Goal: Task Accomplishment & Management: Use online tool/utility

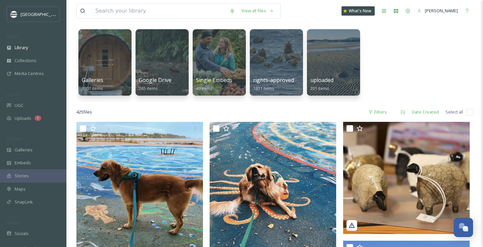
scroll to position [49, 0]
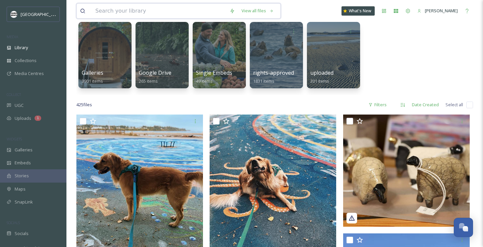
click at [94, 8] on input at bounding box center [159, 11] width 134 height 15
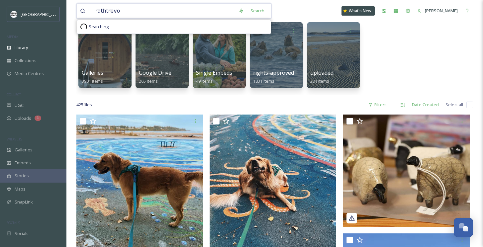
type input "rathtrevor"
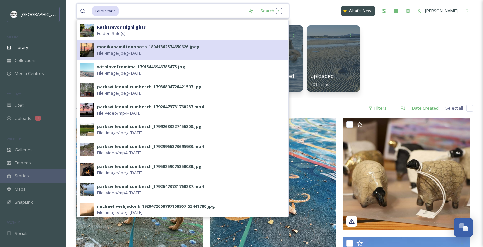
scroll to position [17, 0]
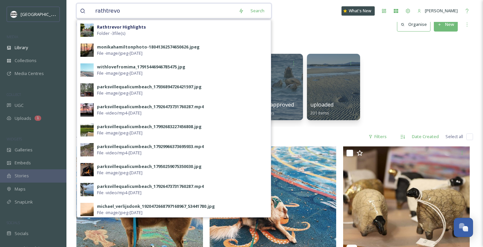
type input "rathtrev"
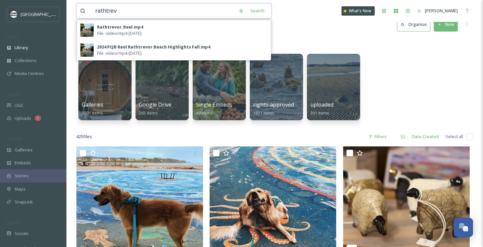
drag, startPoint x: 119, startPoint y: 16, endPoint x: 87, endPoint y: 13, distance: 32.0
click at [87, 13] on div "rathtrev" at bounding box center [157, 11] width 155 height 15
type input "R"
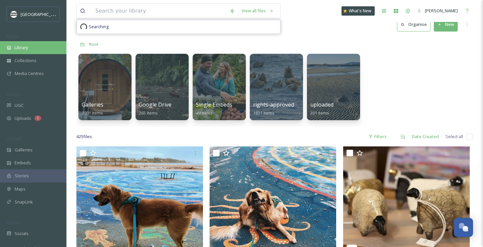
click at [24, 44] on span "Library" at bounding box center [21, 47] width 13 height 6
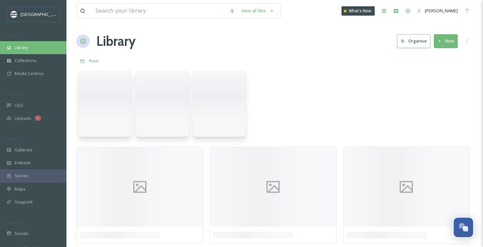
scroll to position [0, 0]
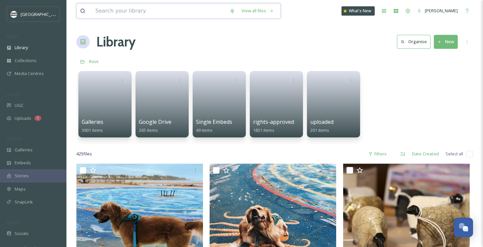
click at [120, 9] on input at bounding box center [159, 11] width 134 height 15
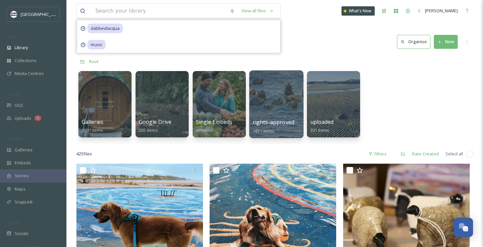
click at [278, 104] on div at bounding box center [276, 104] width 54 height 68
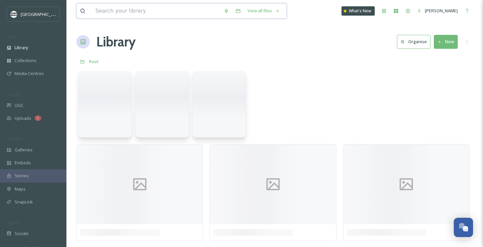
click at [137, 15] on input at bounding box center [156, 11] width 128 height 15
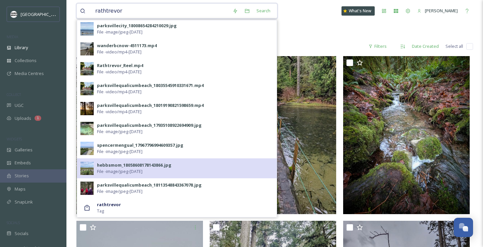
scroll to position [44, 0]
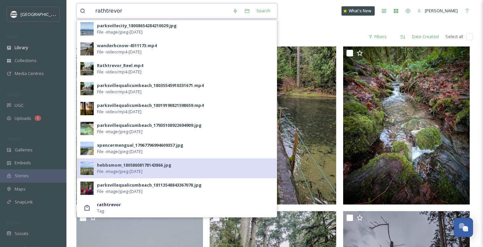
type input "rathtrevor"
click at [81, 170] on img at bounding box center [86, 168] width 13 height 13
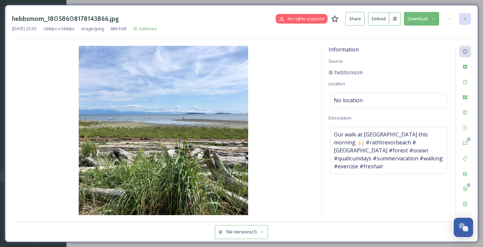
click at [465, 18] on icon at bounding box center [465, 18] width 3 height 3
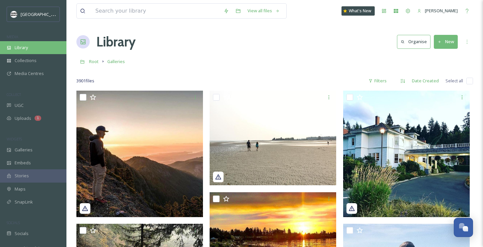
click at [40, 47] on div "Library" at bounding box center [33, 47] width 66 height 13
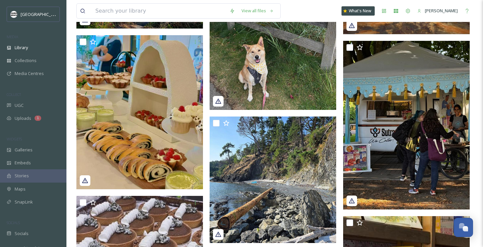
scroll to position [1160, 0]
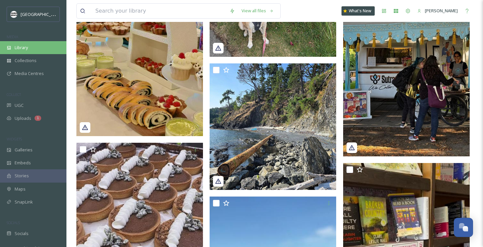
click at [25, 49] on span "Library" at bounding box center [21, 47] width 13 height 6
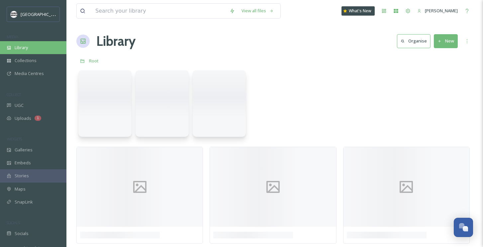
scroll to position [0, 0]
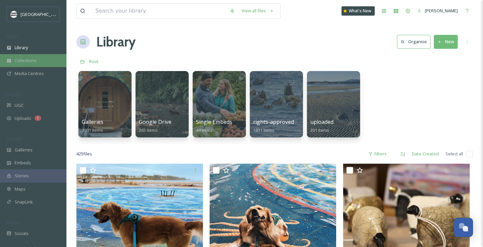
click at [34, 63] on span "Collections" at bounding box center [26, 60] width 22 height 6
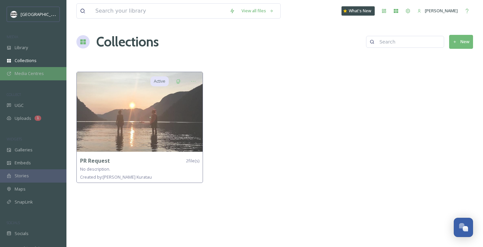
click at [31, 74] on span "Media Centres" at bounding box center [29, 73] width 29 height 6
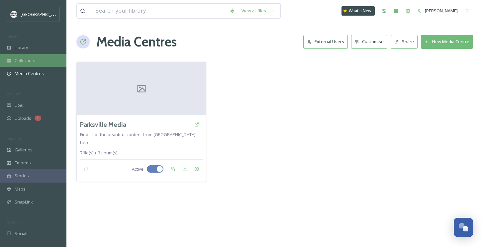
click at [33, 59] on span "Collections" at bounding box center [26, 60] width 22 height 6
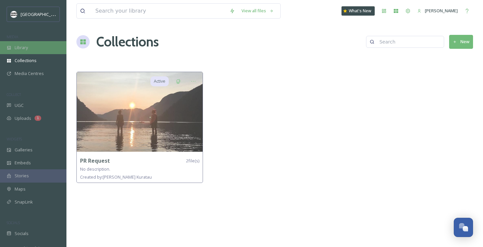
click at [30, 44] on div "Library" at bounding box center [33, 47] width 66 height 13
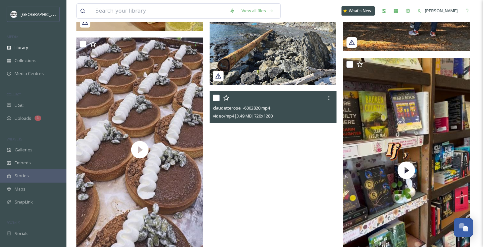
scroll to position [1375, 0]
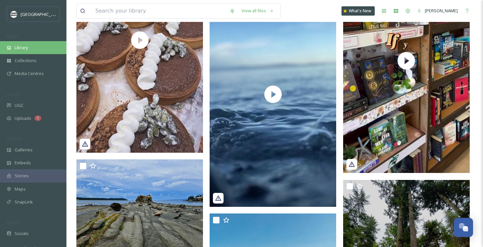
click at [25, 46] on span "Library" at bounding box center [21, 47] width 13 height 6
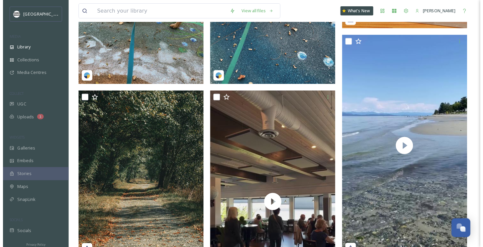
scroll to position [0, 0]
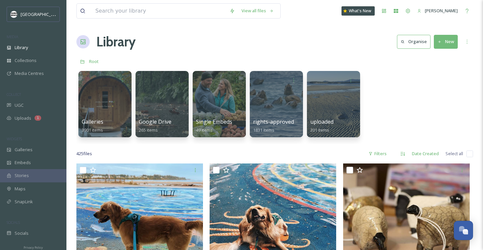
click at [440, 42] on icon at bounding box center [439, 42] width 2 height 2
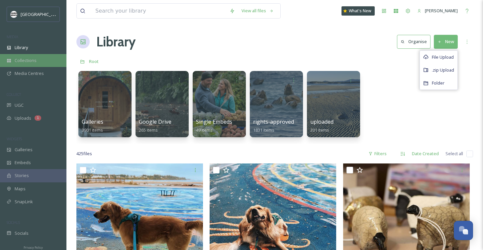
click at [33, 57] on span "Collections" at bounding box center [26, 60] width 22 height 6
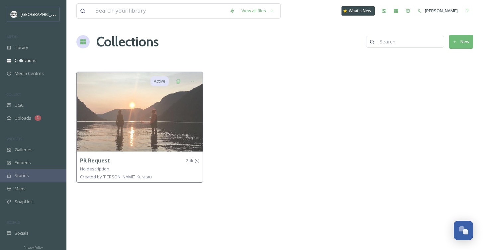
click at [461, 40] on button "New" at bounding box center [461, 42] width 24 height 14
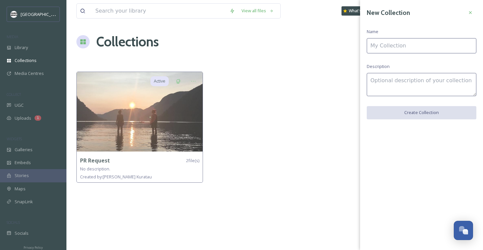
click at [450, 44] on input at bounding box center [422, 45] width 110 height 15
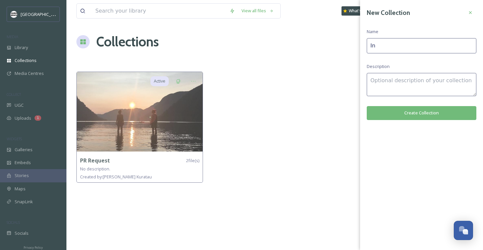
type input "I"
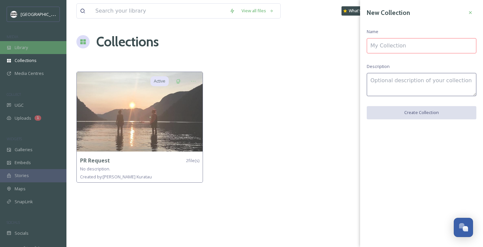
click at [25, 43] on div "Library" at bounding box center [33, 47] width 66 height 13
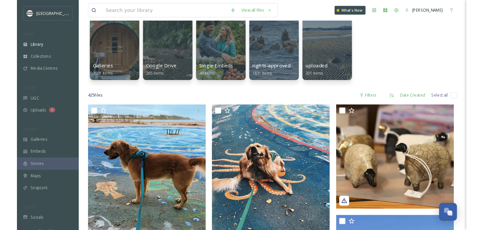
scroll to position [83, 0]
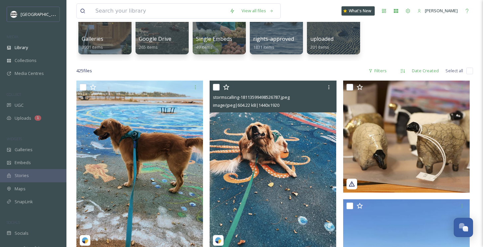
click at [214, 85] on input "checkbox" at bounding box center [216, 87] width 7 height 7
checkbox input "true"
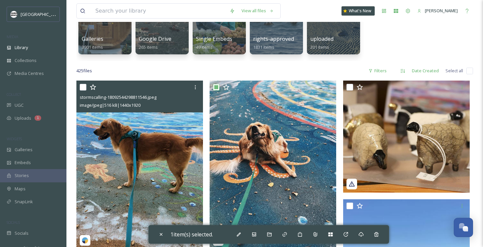
click at [85, 86] on input "checkbox" at bounding box center [83, 87] width 7 height 7
checkbox input "true"
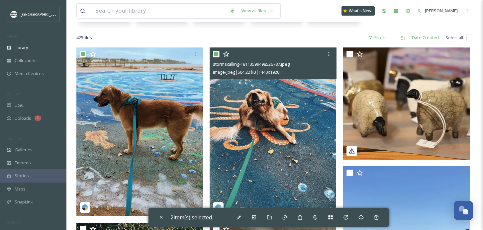
scroll to position [139, 0]
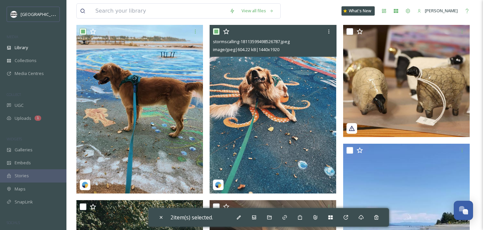
click at [262, 109] on img at bounding box center [273, 109] width 127 height 169
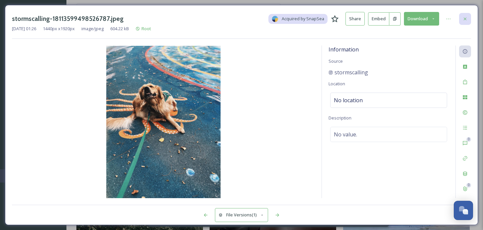
click at [462, 20] on icon at bounding box center [464, 18] width 5 height 5
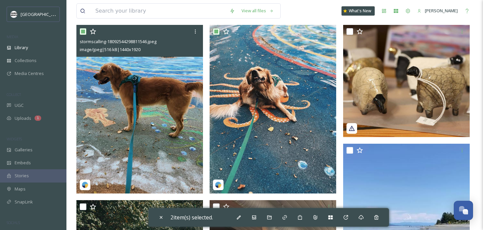
click at [142, 128] on img at bounding box center [139, 109] width 127 height 169
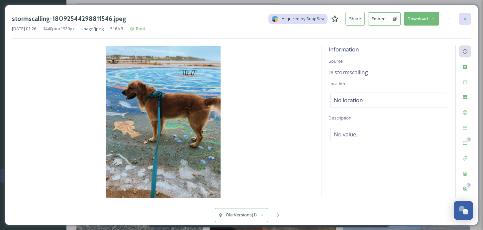
click at [464, 18] on icon at bounding box center [464, 18] width 5 height 5
